Goal: Navigation & Orientation: Find specific page/section

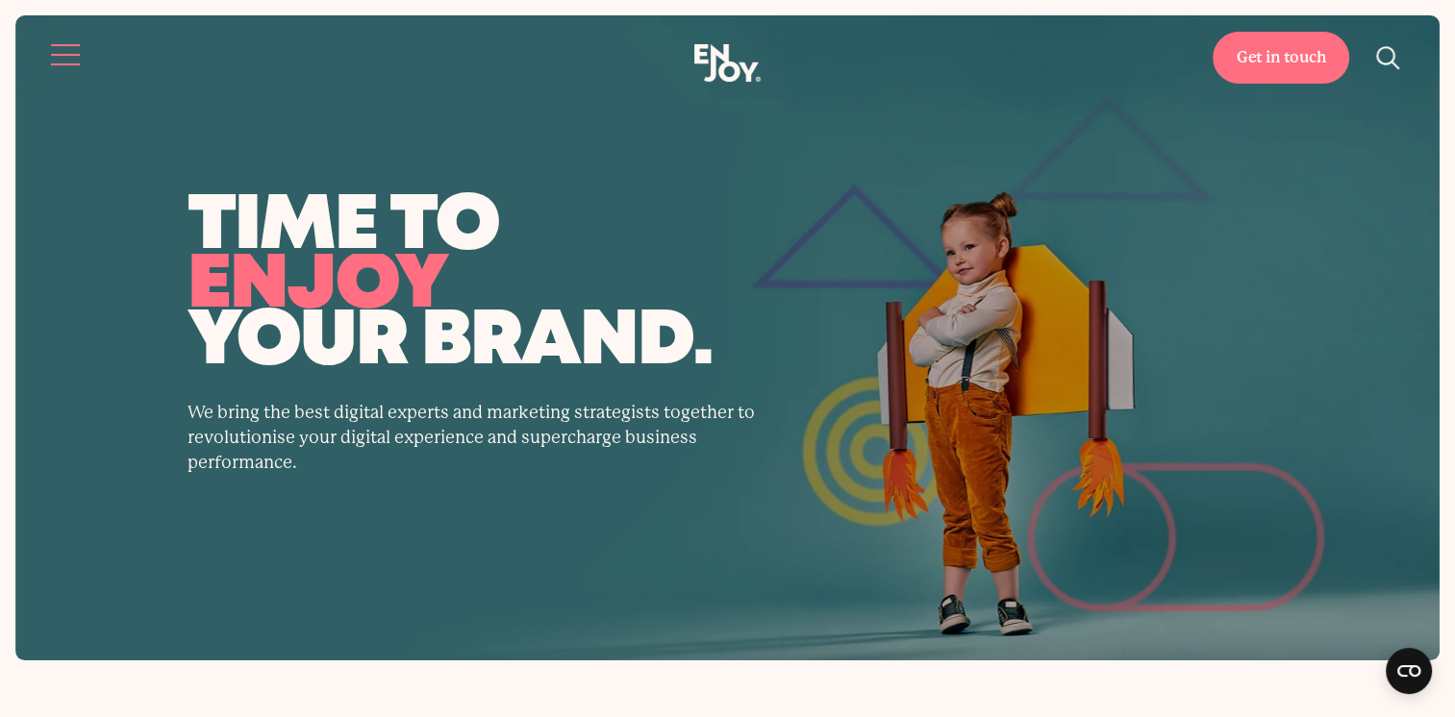
click at [64, 49] on button "Site navigation" at bounding box center [66, 55] width 40 height 40
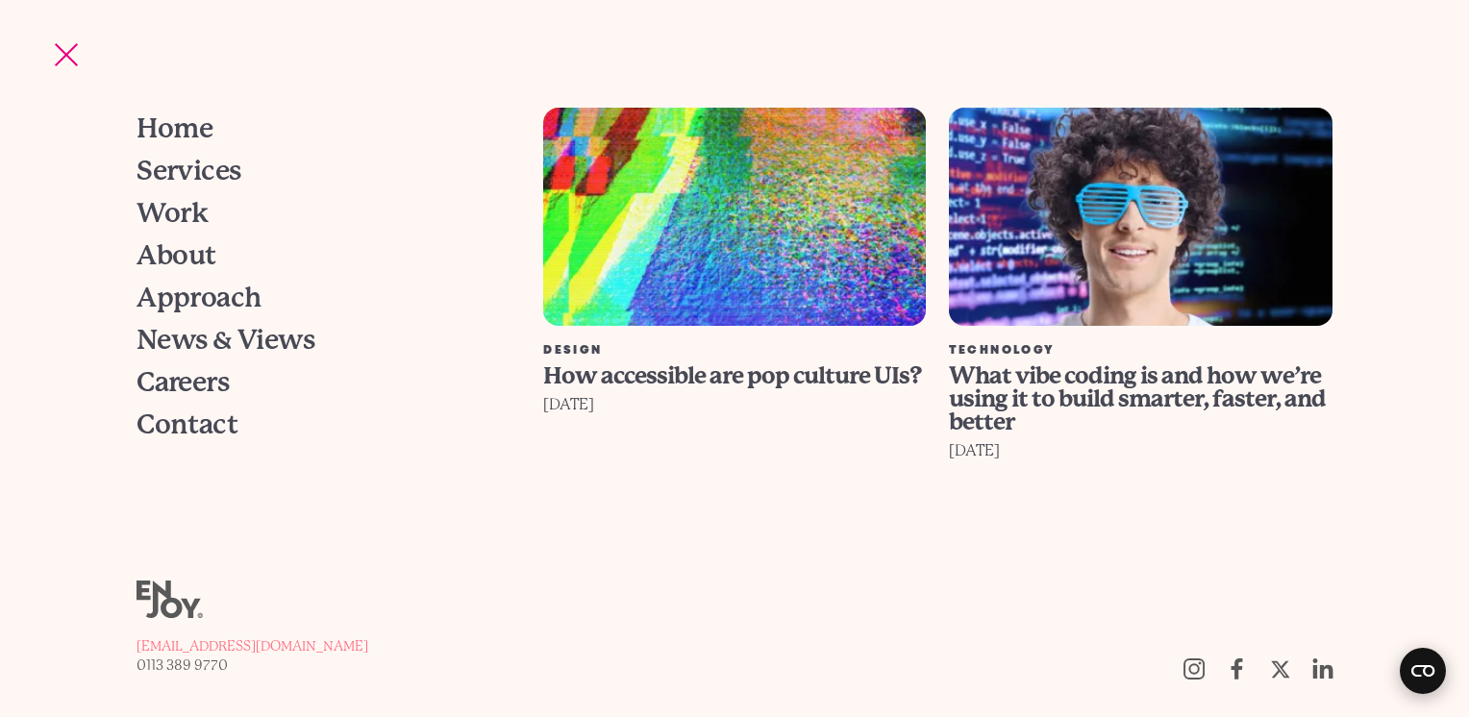
click at [1415, 680] on circle "Open CMP widget" at bounding box center [1423, 671] width 46 height 46
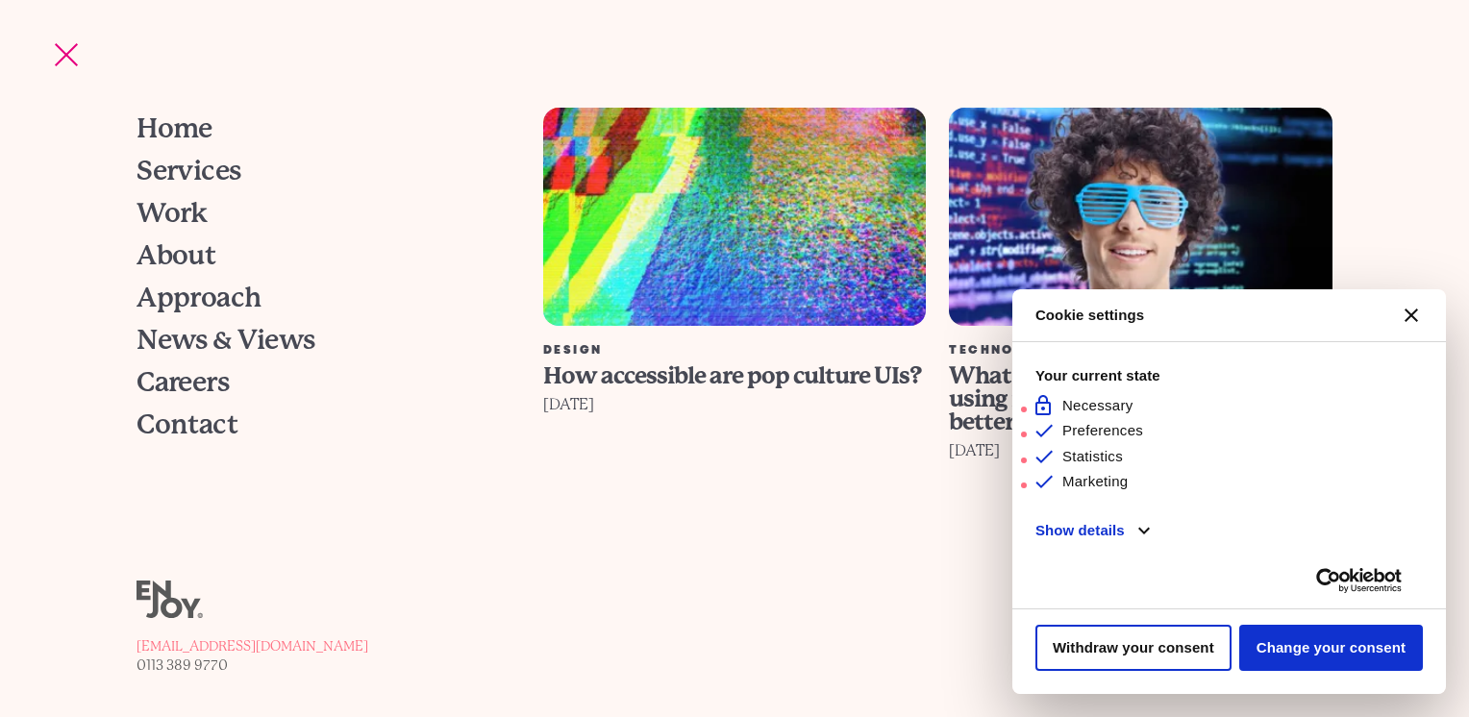
click at [1416, 316] on icon "[#WIDGET_ICON_CROSS#]" at bounding box center [1411, 315] width 13 height 13
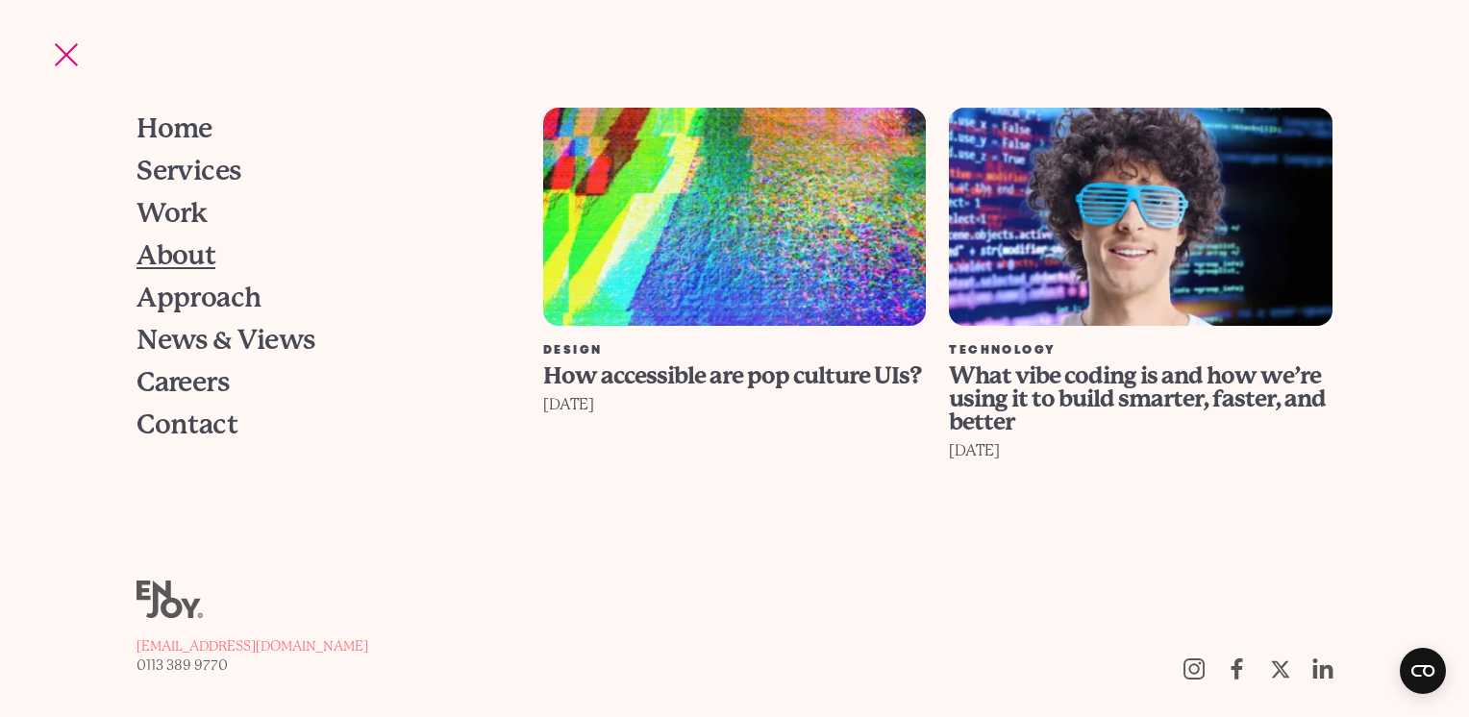
click at [215, 261] on span "About" at bounding box center [176, 255] width 79 height 27
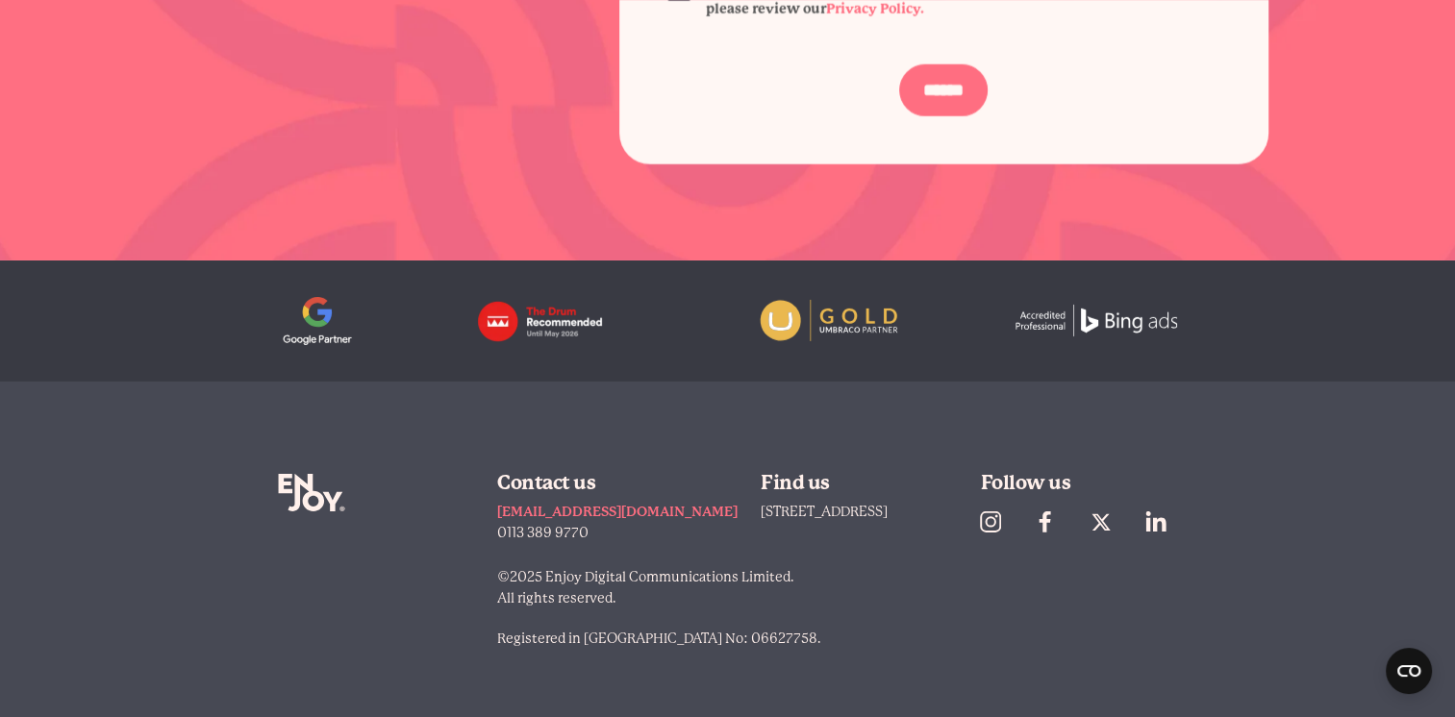
scroll to position [5926, 0]
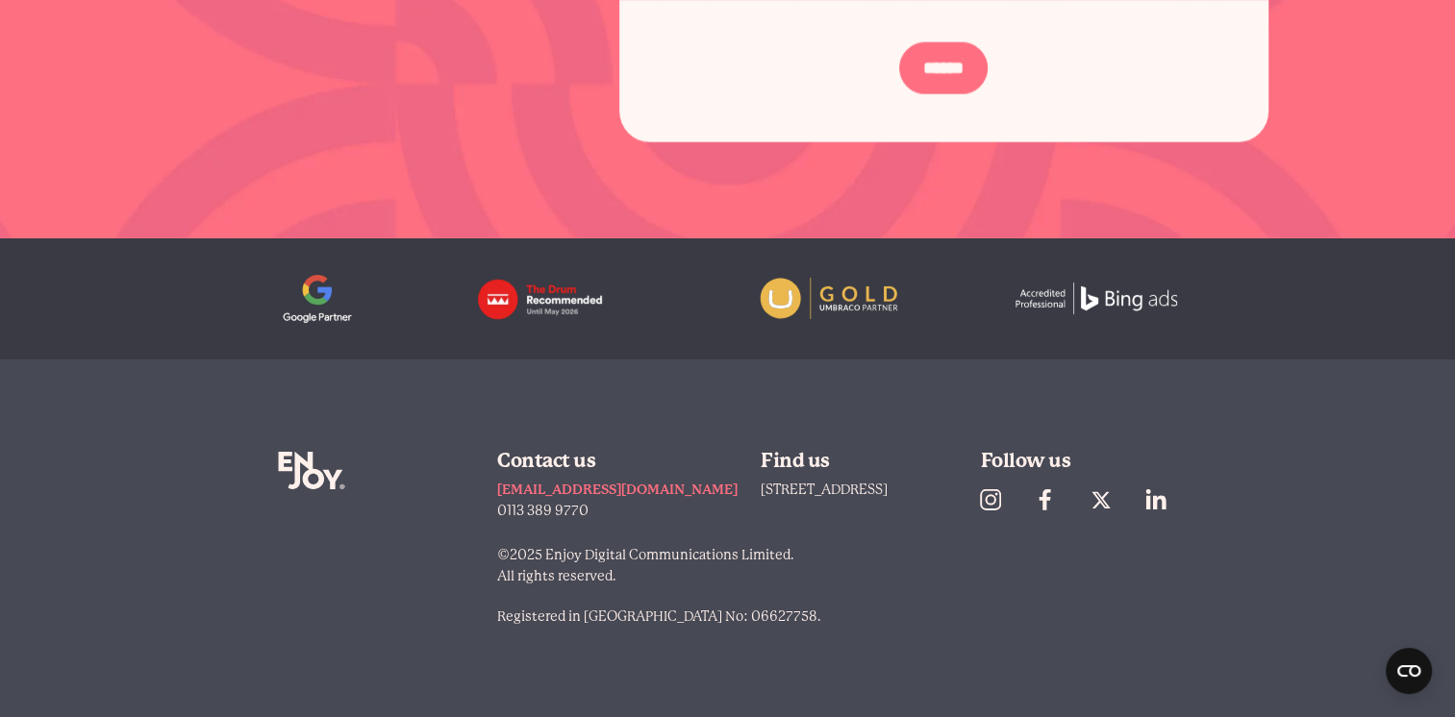
click at [314, 462] on icon "Enjoy Digital" at bounding box center [311, 471] width 67 height 38
